Goal: Task Accomplishment & Management: Manage account settings

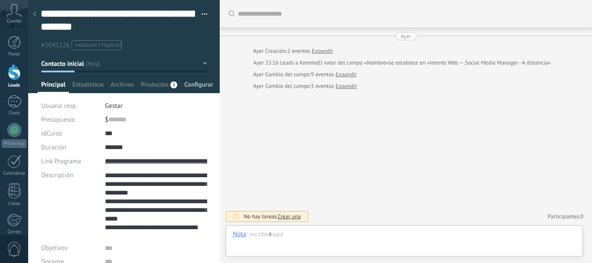
click at [189, 84] on span "Configurar" at bounding box center [198, 87] width 29 height 13
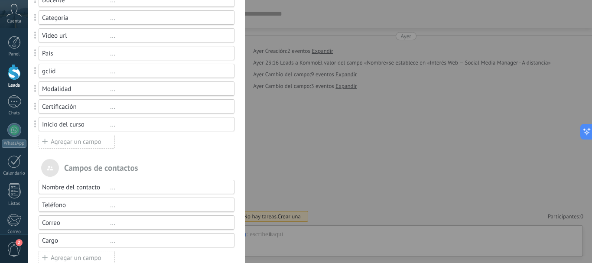
click at [88, 146] on div "Agregar un campo" at bounding box center [77, 142] width 76 height 14
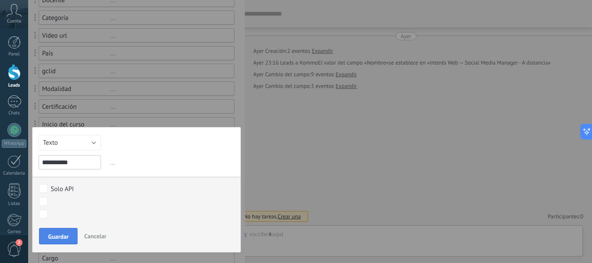
type input "**********"
click at [74, 238] on button "Guardar" at bounding box center [58, 236] width 39 height 16
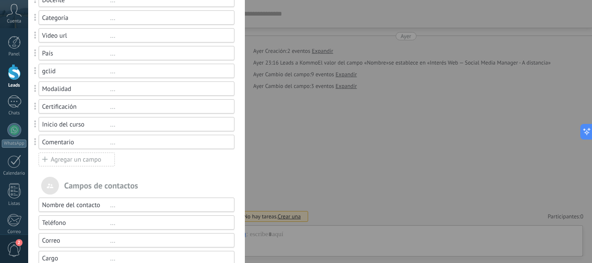
click at [129, 143] on div "..." at bounding box center [168, 142] width 116 height 8
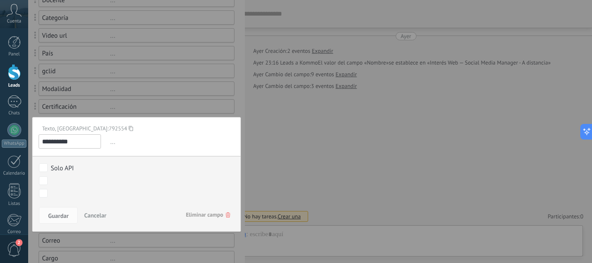
click at [129, 133] on icon at bounding box center [131, 129] width 4 height 12
click at [89, 217] on span "Cancelar" at bounding box center [95, 215] width 22 height 8
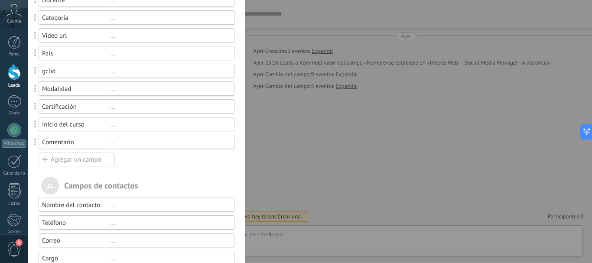
click at [135, 155] on div "Presupuesto $0 IdCurso ... Duración ... Link Programa ... Descripción ... Objet…" at bounding box center [137, 26] width 196 height 281
click at [277, 160] on div "Campos y grupos En Kommo puedes añadir tus propios campos y usarlos para cualqu…" at bounding box center [309, 131] width 563 height 263
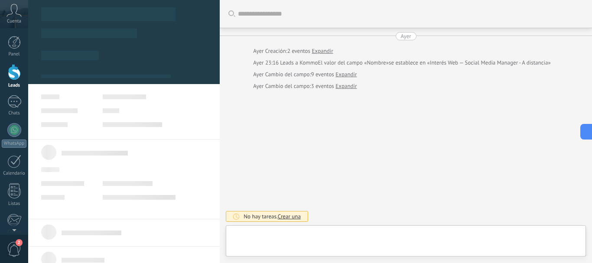
click at [14, 77] on div at bounding box center [14, 72] width 13 height 16
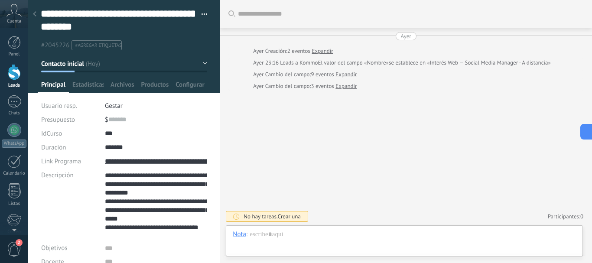
scroll to position [9, 0]
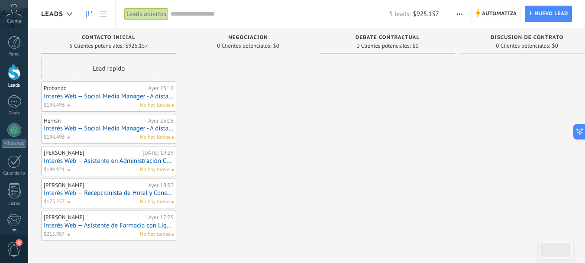
click at [14, 73] on div at bounding box center [14, 72] width 13 height 16
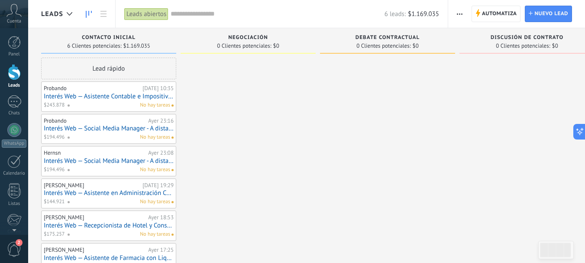
click at [135, 98] on link "Interés Web — Asistente Contable e Impositivo (A Distancia)" at bounding box center [109, 96] width 130 height 7
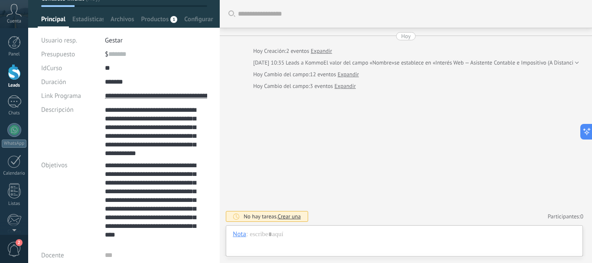
scroll to position [22, 0]
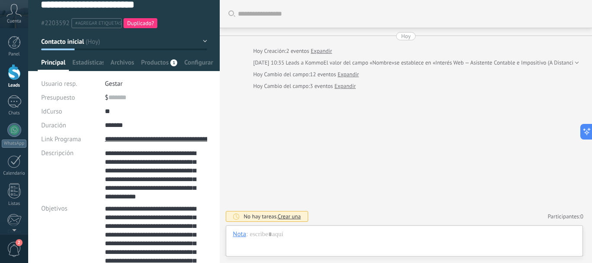
click at [146, 24] on span "Duplicado?" at bounding box center [140, 22] width 27 height 7
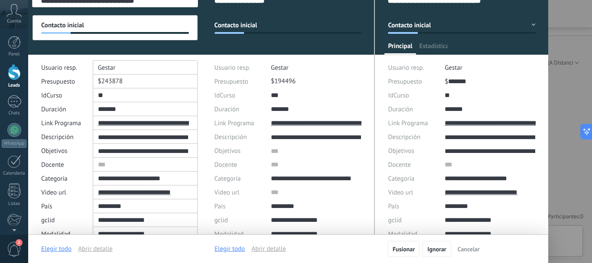
scroll to position [0, 0]
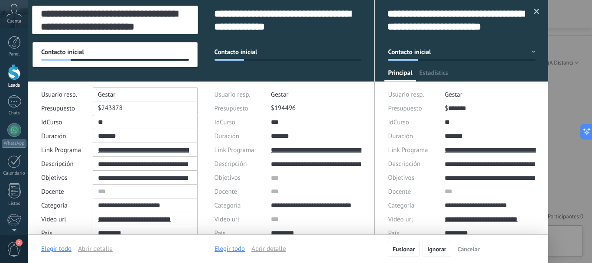
click at [531, 15] on div at bounding box center [536, 11] width 14 height 15
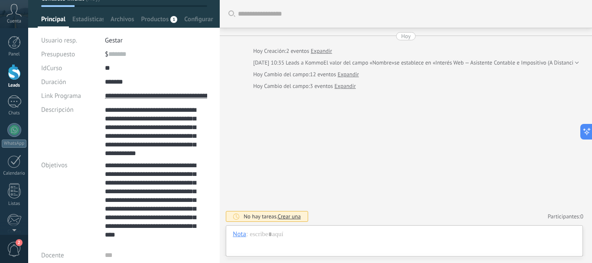
scroll to position [22, 0]
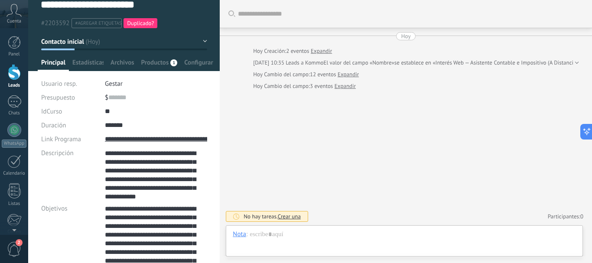
click at [17, 80] on link "Leads" at bounding box center [14, 76] width 28 height 24
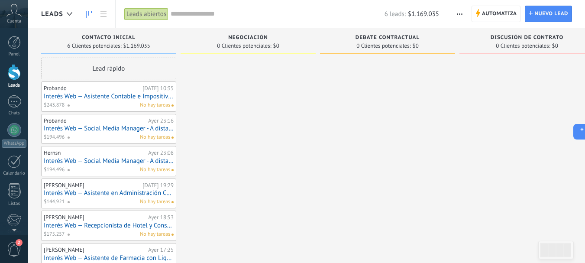
click at [6, 71] on link "Leads" at bounding box center [14, 76] width 28 height 24
click at [130, 97] on link "Interés Web — Asistente Contable e Impositivo (A Distancia)" at bounding box center [109, 96] width 130 height 7
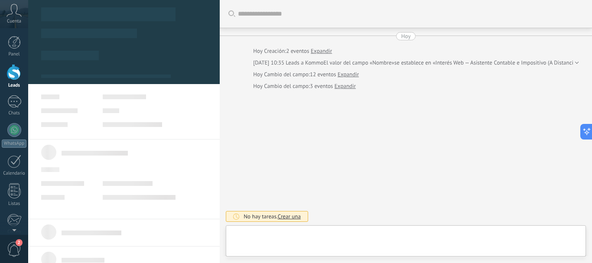
type textarea "**********"
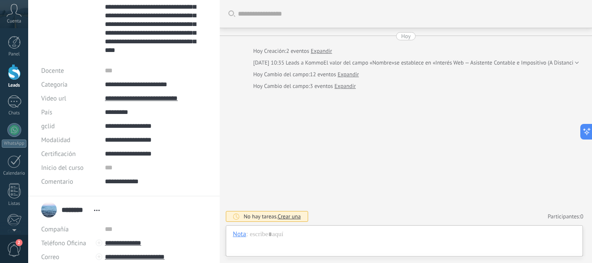
scroll to position [260, 0]
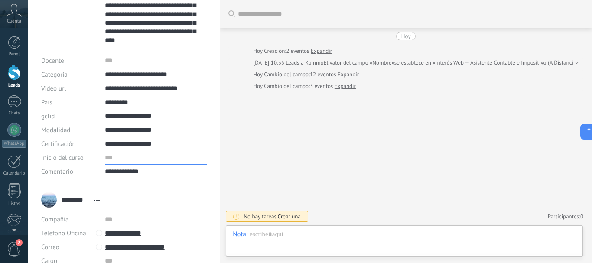
click at [126, 159] on input "text" at bounding box center [156, 158] width 102 height 14
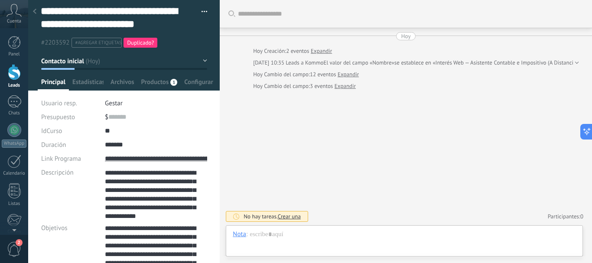
scroll to position [0, 0]
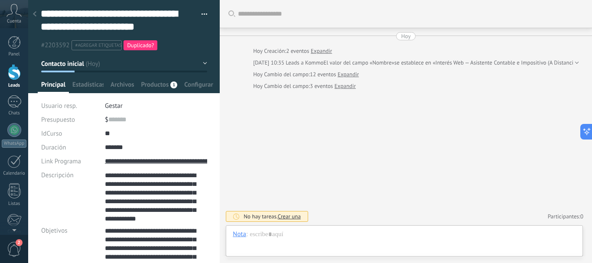
click at [17, 68] on div at bounding box center [14, 72] width 13 height 16
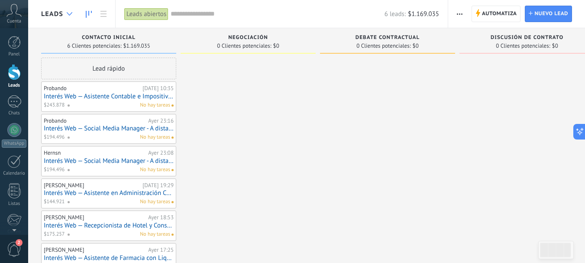
click at [63, 16] on div at bounding box center [69, 14] width 14 height 17
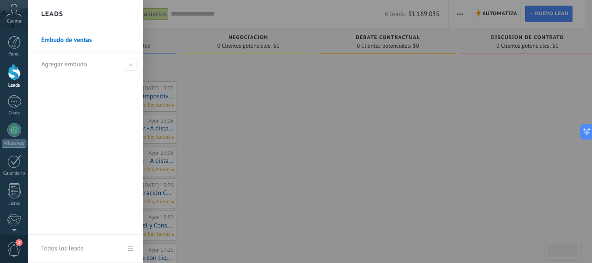
click at [274, 134] on div at bounding box center [324, 131] width 592 height 263
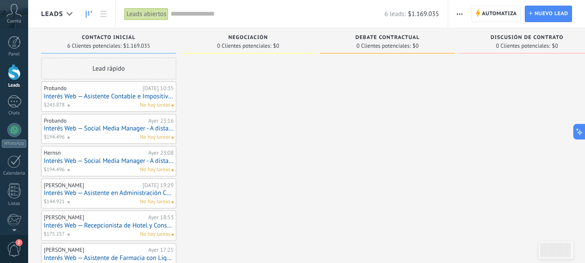
click at [9, 71] on div at bounding box center [14, 72] width 13 height 16
click at [483, 14] on span "Automatiza" at bounding box center [499, 14] width 35 height 16
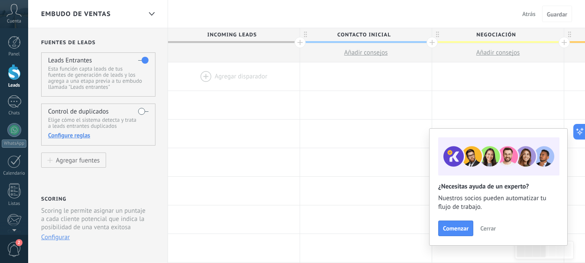
click at [256, 74] on div at bounding box center [234, 76] width 132 height 28
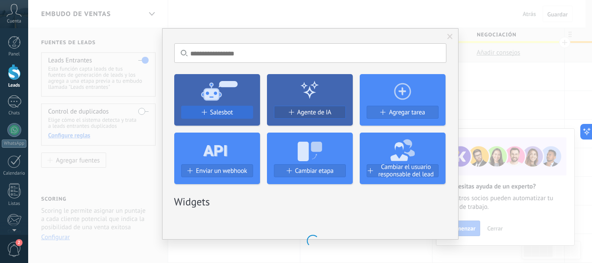
click at [229, 110] on span "Salesbot" at bounding box center [221, 112] width 23 height 7
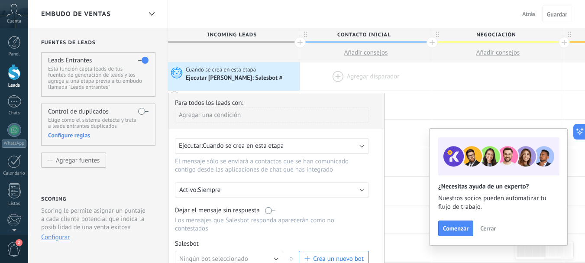
click at [310, 81] on div at bounding box center [366, 76] width 132 height 28
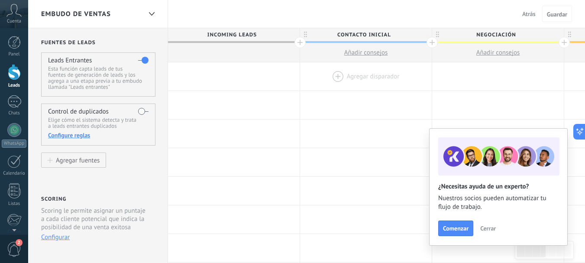
click at [333, 73] on div at bounding box center [366, 76] width 132 height 28
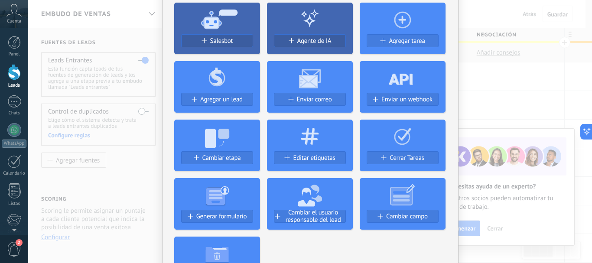
scroll to position [87, 0]
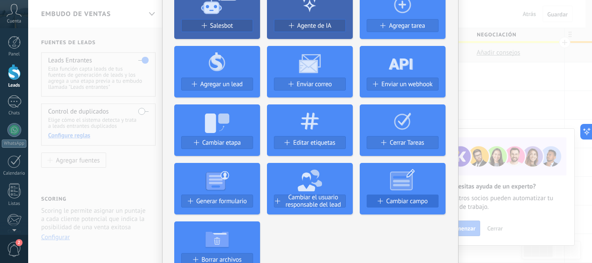
click at [408, 199] on span "Cambiar campo" at bounding box center [407, 200] width 42 height 7
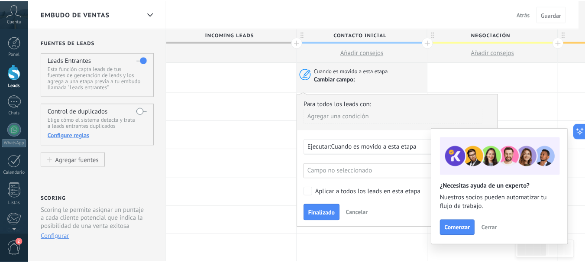
scroll to position [0, 0]
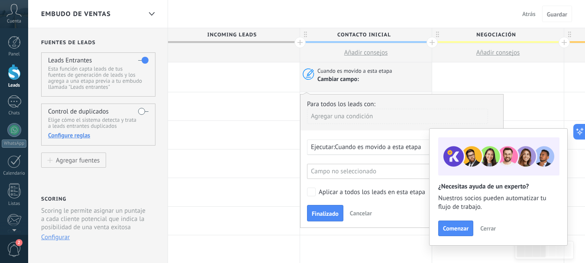
click at [375, 118] on div "Agregar una condición" at bounding box center [397, 116] width 181 height 15
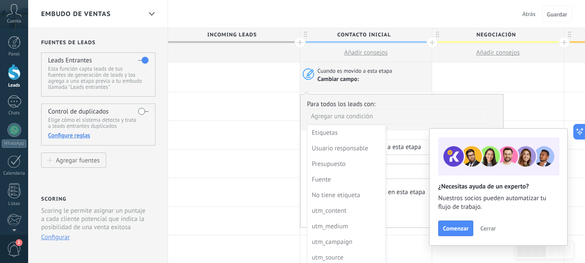
click at [408, 133] on div at bounding box center [402, 160] width 203 height 133
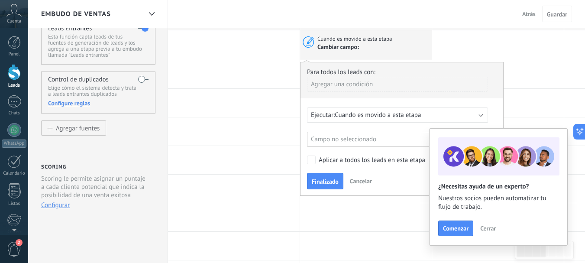
scroll to position [87, 0]
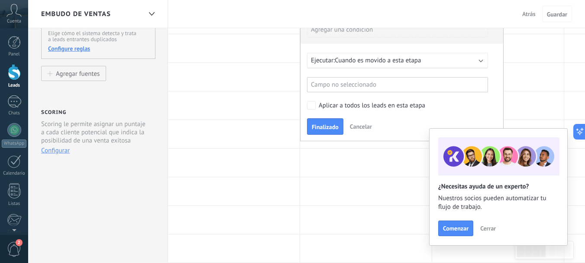
click at [408, 77] on div "Campo no seleccionado" at bounding box center [397, 84] width 181 height 15
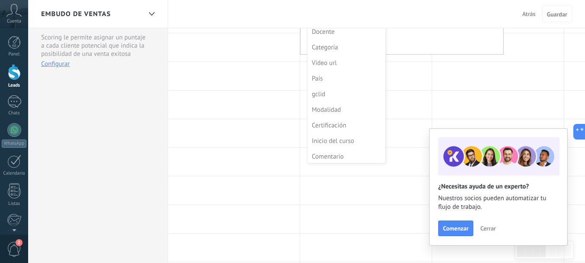
scroll to position [218, 0]
click at [344, 138] on div "Inicio del curso" at bounding box center [346, 139] width 68 height 12
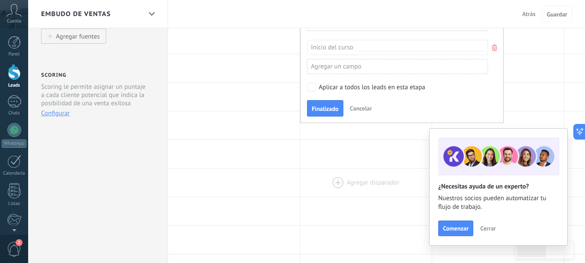
scroll to position [81, 0]
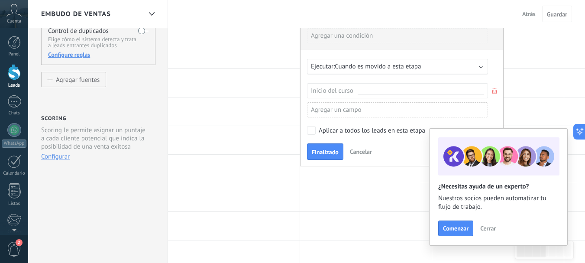
click at [389, 92] on input "text" at bounding box center [421, 90] width 126 height 7
click at [390, 108] on div "Agregar un campo" at bounding box center [397, 109] width 181 height 15
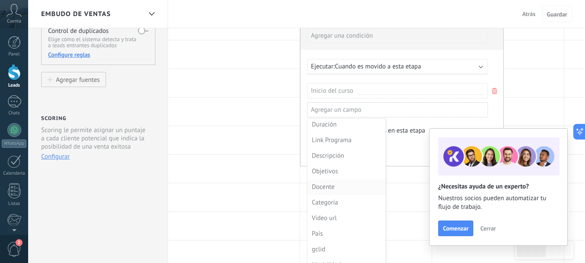
scroll to position [203, 0]
click at [411, 124] on div at bounding box center [402, 90] width 203 height 152
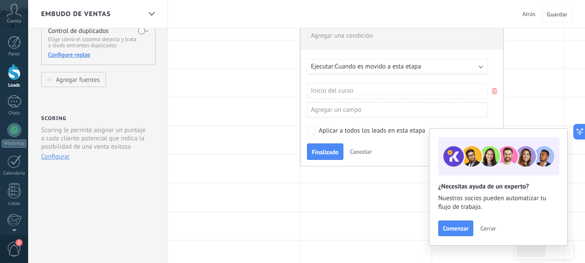
click at [354, 152] on span "Cancelar" at bounding box center [361, 152] width 22 height 8
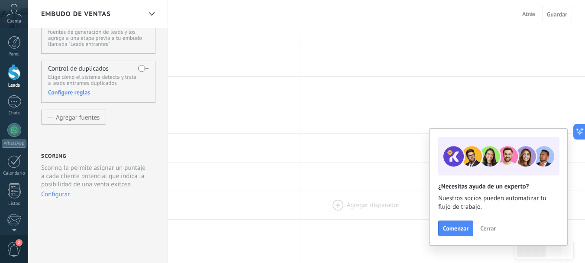
scroll to position [0, 0]
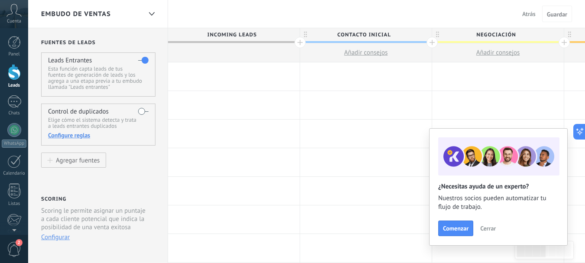
click at [220, 73] on div at bounding box center [234, 76] width 132 height 28
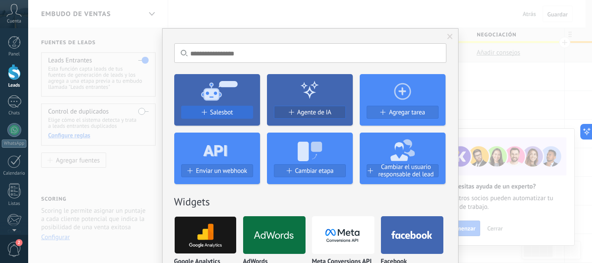
click at [232, 112] on div "Salesbot" at bounding box center [216, 112] width 71 height 7
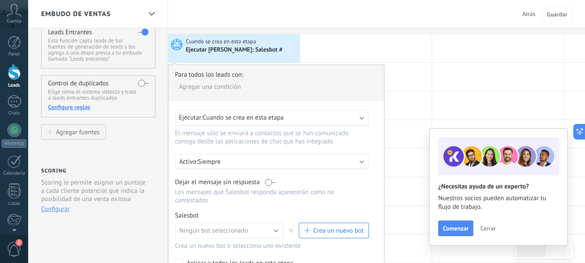
scroll to position [43, 0]
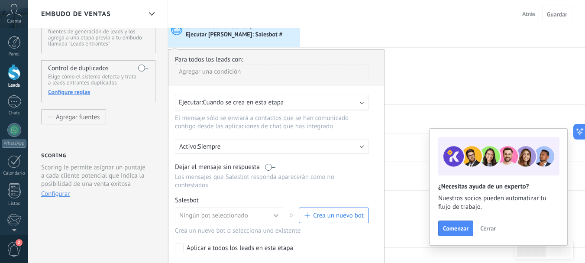
click at [306, 36] on div at bounding box center [366, 33] width 132 height 28
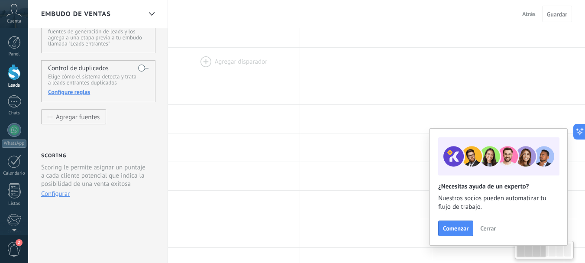
click at [270, 71] on div at bounding box center [234, 62] width 132 height 28
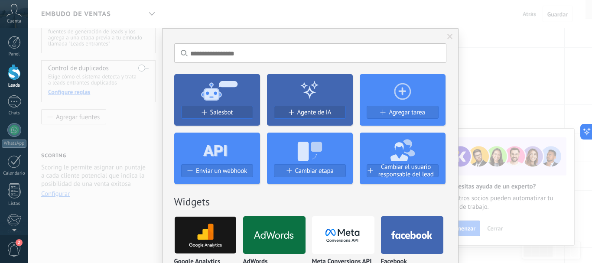
click at [297, 104] on div at bounding box center [310, 90] width 86 height 32
click at [298, 111] on span "Agente de IA" at bounding box center [314, 112] width 34 height 7
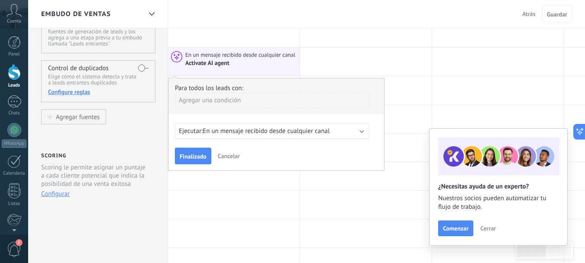
click at [275, 132] on span "En un mensaje recibido desde cualquier canal" at bounding box center [266, 131] width 127 height 8
click at [276, 132] on span "En un mensaje recibido desde cualquier canal" at bounding box center [266, 131] width 127 height 8
click at [276, 132] on span "0 horas antes del campo seleccionado" at bounding box center [255, 131] width 105 height 8
click at [256, 100] on div "Agregar una condición" at bounding box center [272, 100] width 194 height 15
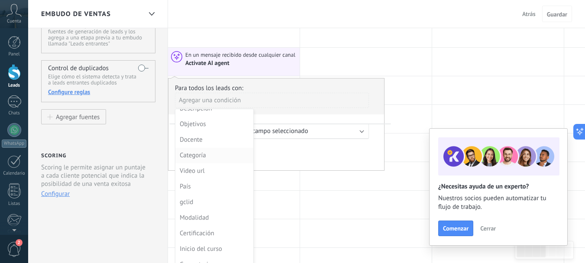
scroll to position [281, 0]
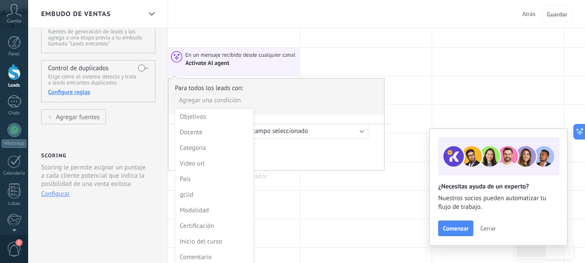
click at [293, 187] on div at bounding box center [234, 176] width 132 height 28
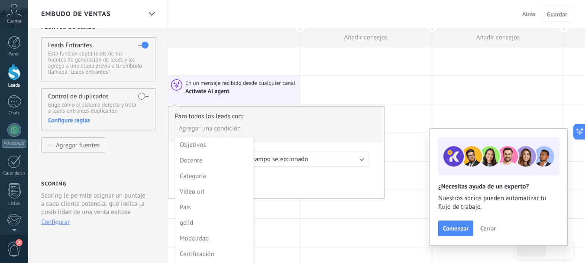
scroll to position [0, 0]
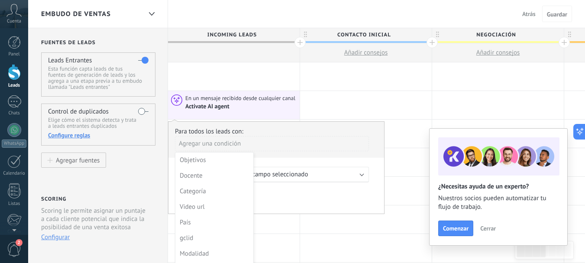
click at [292, 86] on div at bounding box center [234, 76] width 132 height 28
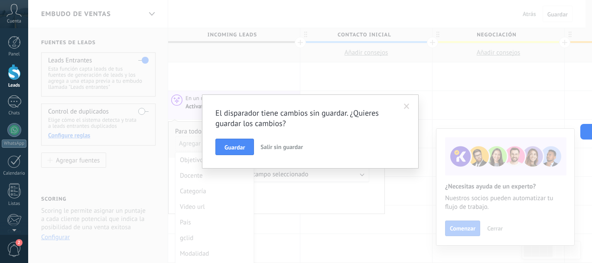
click at [288, 146] on span "Salir sin guardar" at bounding box center [281, 147] width 42 height 8
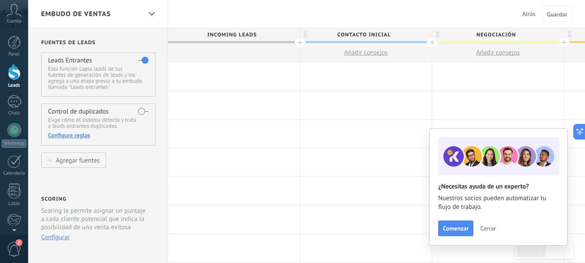
click at [497, 232] on button "Cerrar" at bounding box center [487, 228] width 23 height 13
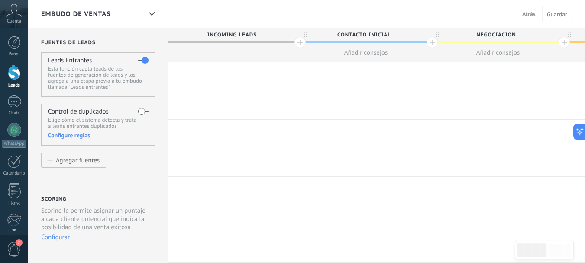
click at [79, 137] on div "Configure reglas" at bounding box center [98, 135] width 100 height 8
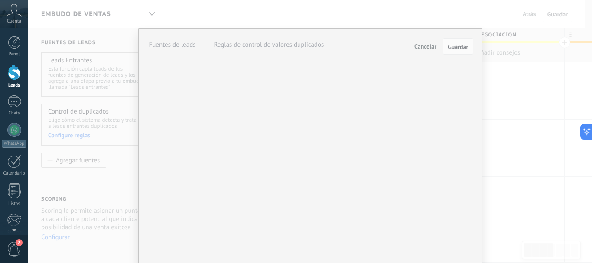
click at [288, 45] on label "Reglas de control de valores duplicados" at bounding box center [269, 45] width 110 height 8
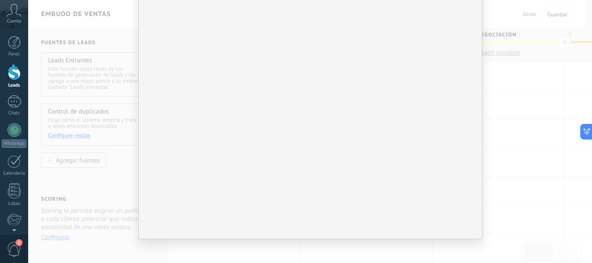
scroll to position [130, 0]
click at [0, 0] on div "Big Data Identifique leads utilizando algoritmos de machine learning y data de …" at bounding box center [0, 0] width 0 height 0
click at [0, 0] on button "Agregar un campo" at bounding box center [0, 0] width 0 height 0
click at [0, 0] on div "Pipelines y etapas para descubrir duplicaciones: Incoming leads Contacto inicia…" at bounding box center [0, 0] width 0 height 0
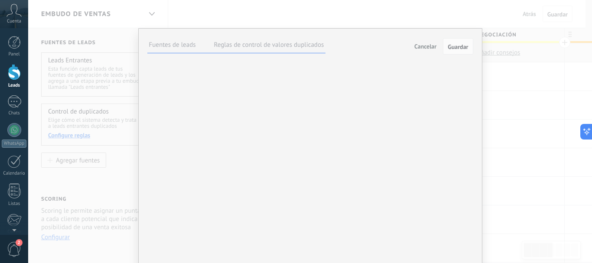
drag, startPoint x: 325, startPoint y: 119, endPoint x: 249, endPoint y: 142, distance: 79.7
click at [0, 0] on div "Big Data Identifique leads utilizando algoritmos de machine learning y data de …" at bounding box center [0, 0] width 0 height 0
click at [408, 49] on div "Fuentes de leads Reglas de control de valores duplicados Cancelar Guardar" at bounding box center [310, 46] width 326 height 18
drag, startPoint x: 417, startPoint y: 46, endPoint x: 399, endPoint y: 86, distance: 43.8
click at [417, 46] on span "Cancelar" at bounding box center [425, 46] width 22 height 8
